Goal: Task Accomplishment & Management: Complete application form

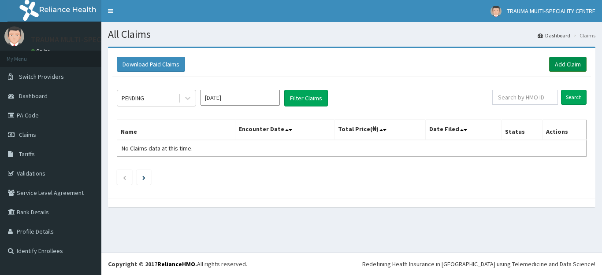
click at [567, 63] on link "Add Claim" at bounding box center [567, 64] width 37 height 15
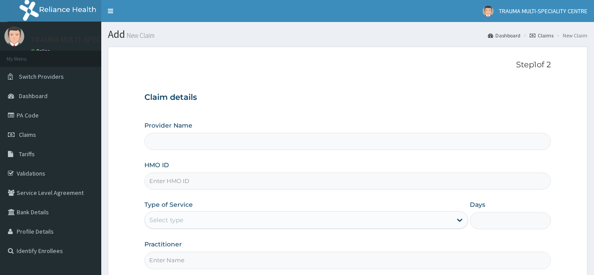
type input "TRAUMA MULTI-SPECIALIST CENTRE"
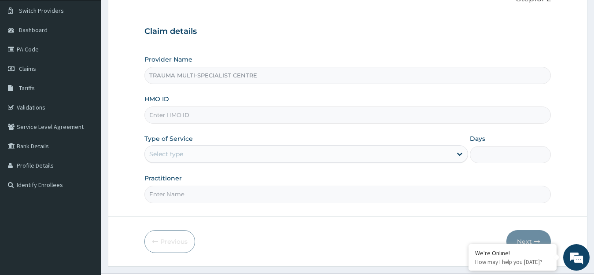
scroll to position [87, 0]
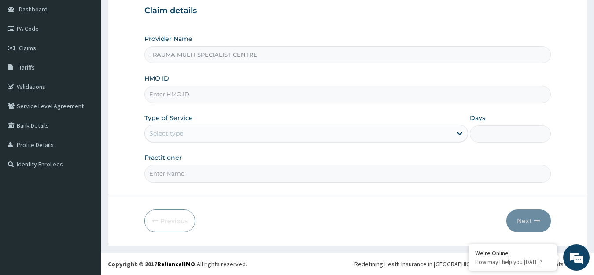
click at [297, 96] on input "HMO ID" at bounding box center [347, 94] width 407 height 17
type input "TDN/10013/A"
click at [409, 137] on div "Select type" at bounding box center [298, 133] width 307 height 14
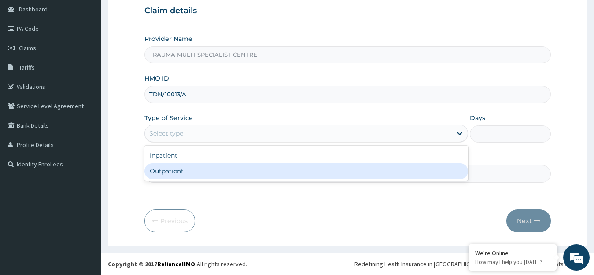
drag, startPoint x: 239, startPoint y: 170, endPoint x: 244, endPoint y: 174, distance: 5.6
click at [239, 170] on div "Outpatient" at bounding box center [306, 171] width 324 height 16
type input "1"
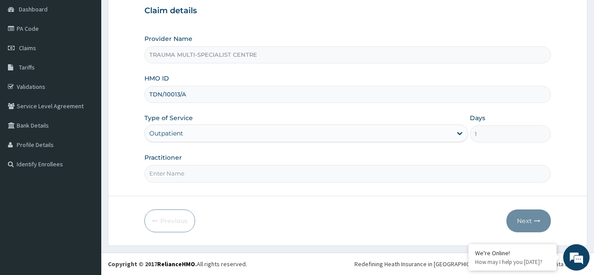
click at [268, 183] on form "Step 1 of 2 Claim details Provider Name TRAUMA MULTI-SPECIALIST CENTRE HMO ID T…" at bounding box center [348, 103] width 480 height 286
click at [244, 174] on input "Practitioner" at bounding box center [347, 173] width 407 height 17
type input "[PERSON_NAME]"
click at [519, 222] on button "Next" at bounding box center [529, 221] width 44 height 23
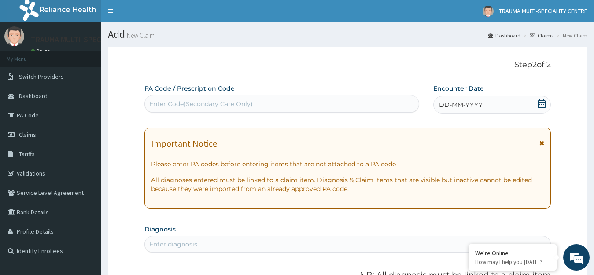
click at [236, 103] on div "Enter Code(Secondary Care Only)" at bounding box center [201, 104] width 104 height 9
paste input "PA/2C29BC"
type input "PA/2C29BC"
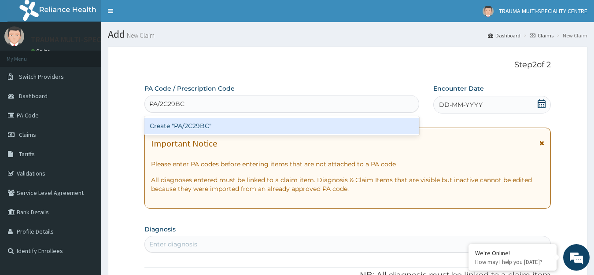
click at [242, 122] on div "Create "PA/2C29BC"" at bounding box center [281, 126] width 275 height 16
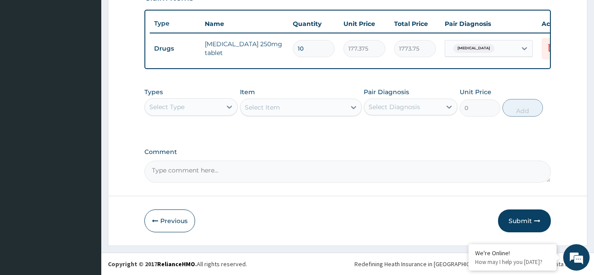
scroll to position [325, 0]
click at [520, 218] on button "Submit" at bounding box center [524, 221] width 53 height 23
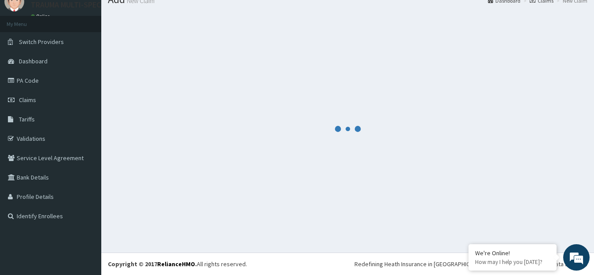
scroll to position [35, 0]
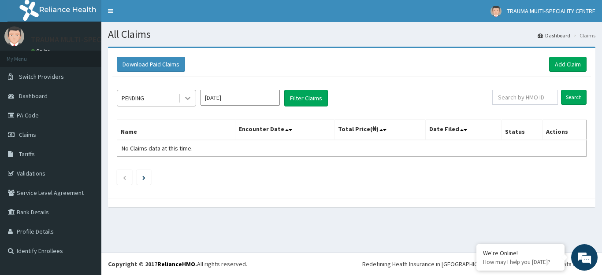
click at [188, 98] on icon at bounding box center [187, 98] width 9 height 9
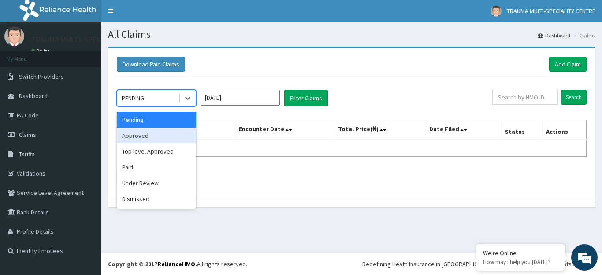
click at [163, 138] on div "Approved" at bounding box center [156, 136] width 79 height 16
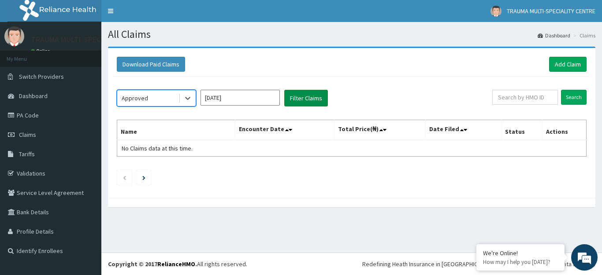
click at [315, 97] on button "Filter Claims" at bounding box center [306, 98] width 44 height 17
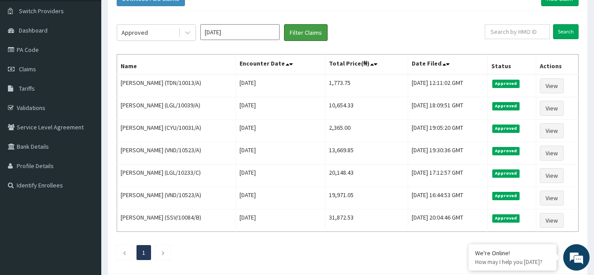
scroll to position [44, 0]
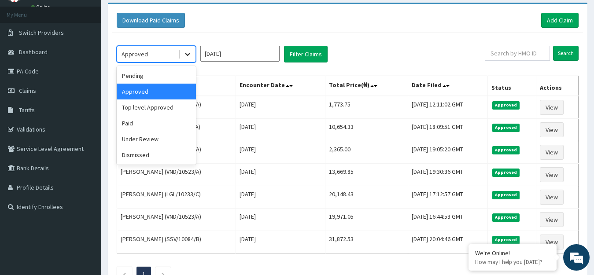
click at [185, 55] on icon at bounding box center [187, 54] width 9 height 9
click at [152, 73] on div "Pending" at bounding box center [156, 76] width 79 height 16
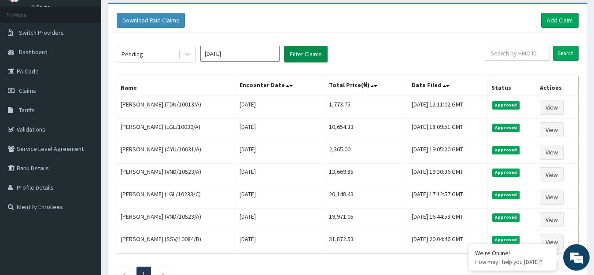
click at [301, 55] on button "Filter Claims" at bounding box center [306, 54] width 44 height 17
click at [298, 55] on button "Filter Claims" at bounding box center [306, 54] width 44 height 17
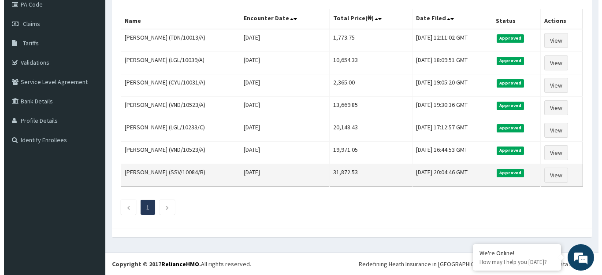
scroll to position [0, 0]
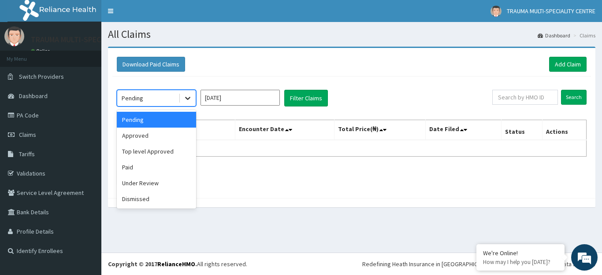
click at [189, 102] on icon at bounding box center [187, 98] width 9 height 9
click at [166, 180] on div "Under Review" at bounding box center [156, 183] width 79 height 16
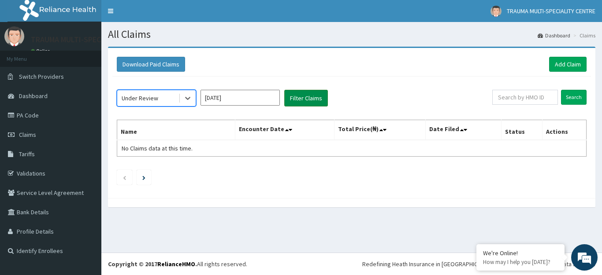
click at [316, 99] on button "Filter Claims" at bounding box center [306, 98] width 44 height 17
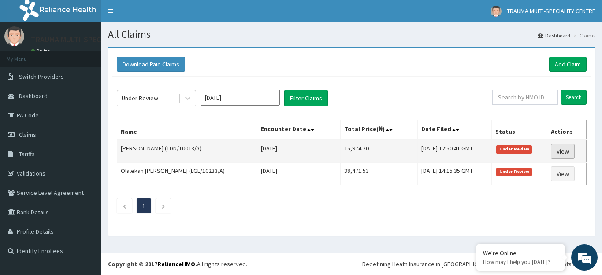
click at [558, 152] on link "View" at bounding box center [563, 151] width 24 height 15
